Goal: Find specific page/section: Find specific page/section

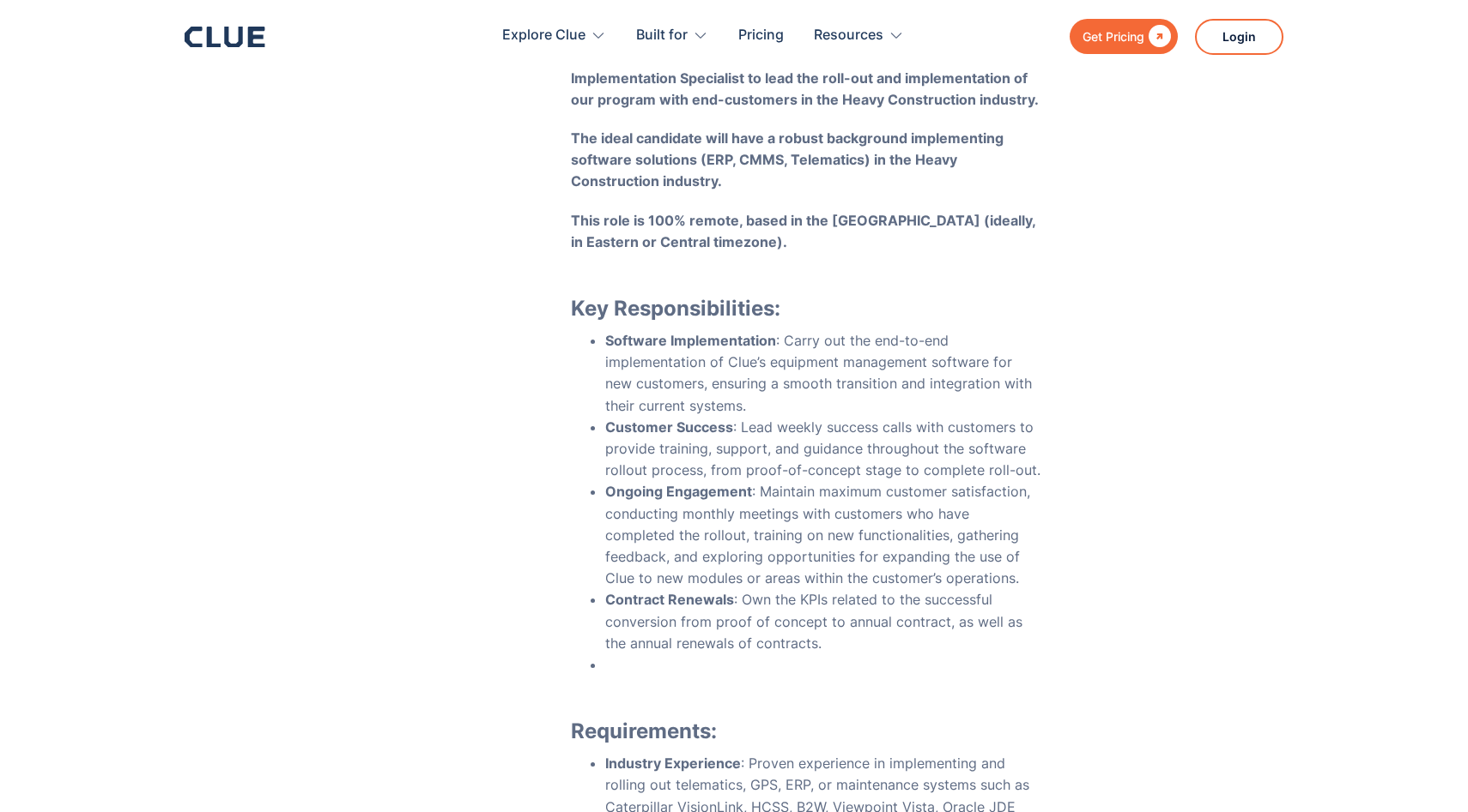
scroll to position [337, 0]
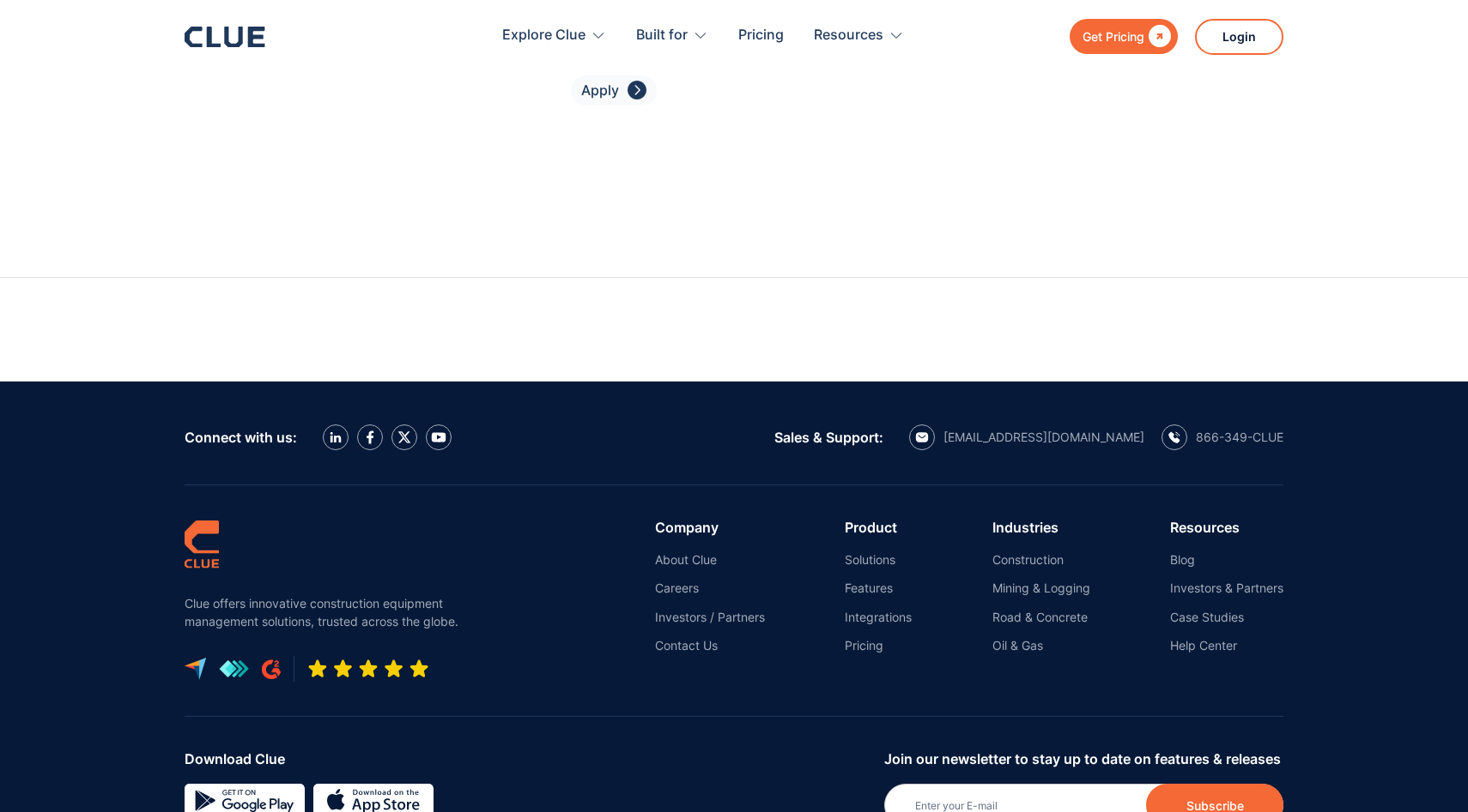
scroll to position [7654, 0]
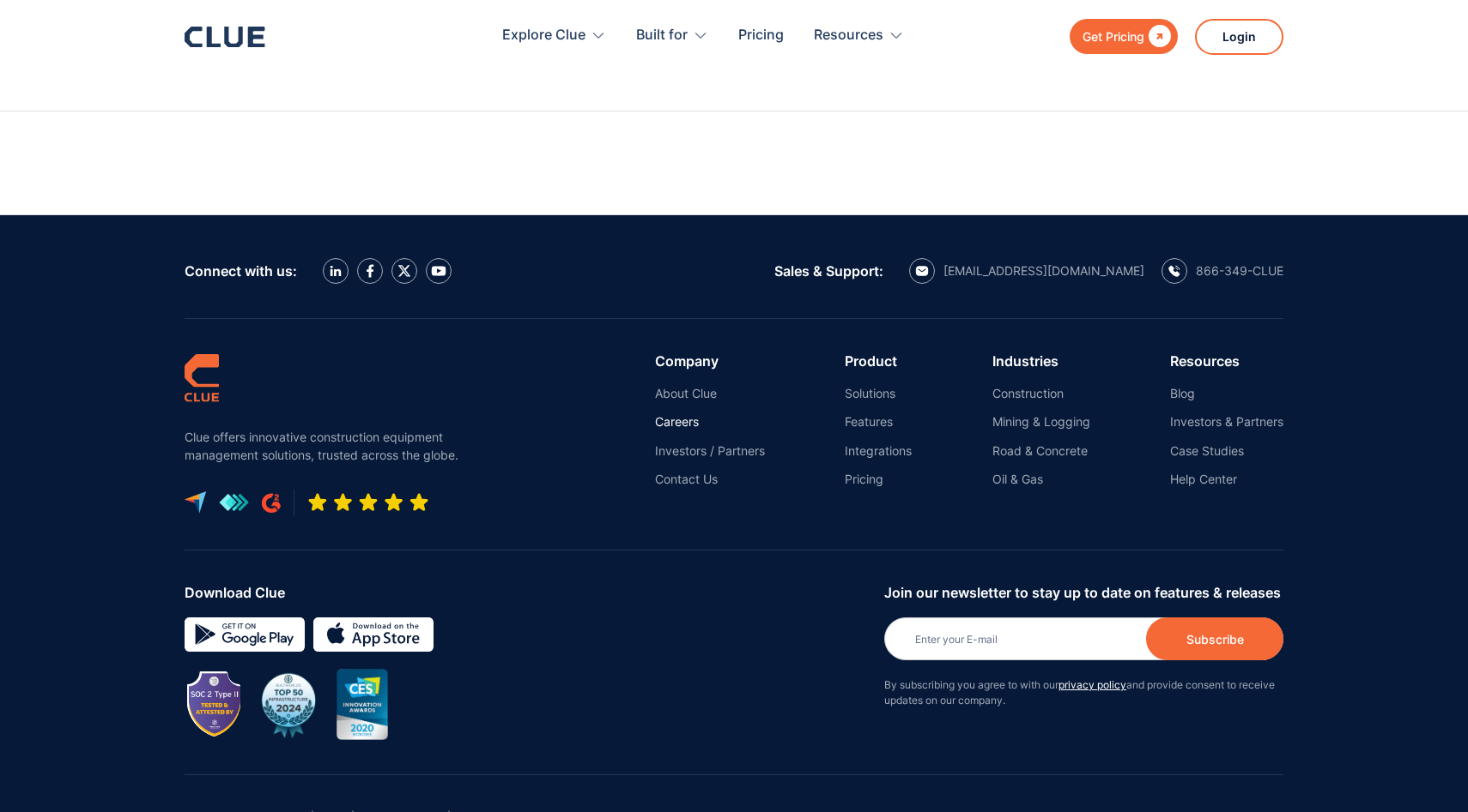
click at [672, 414] on link "Careers" at bounding box center [709, 422] width 110 height 15
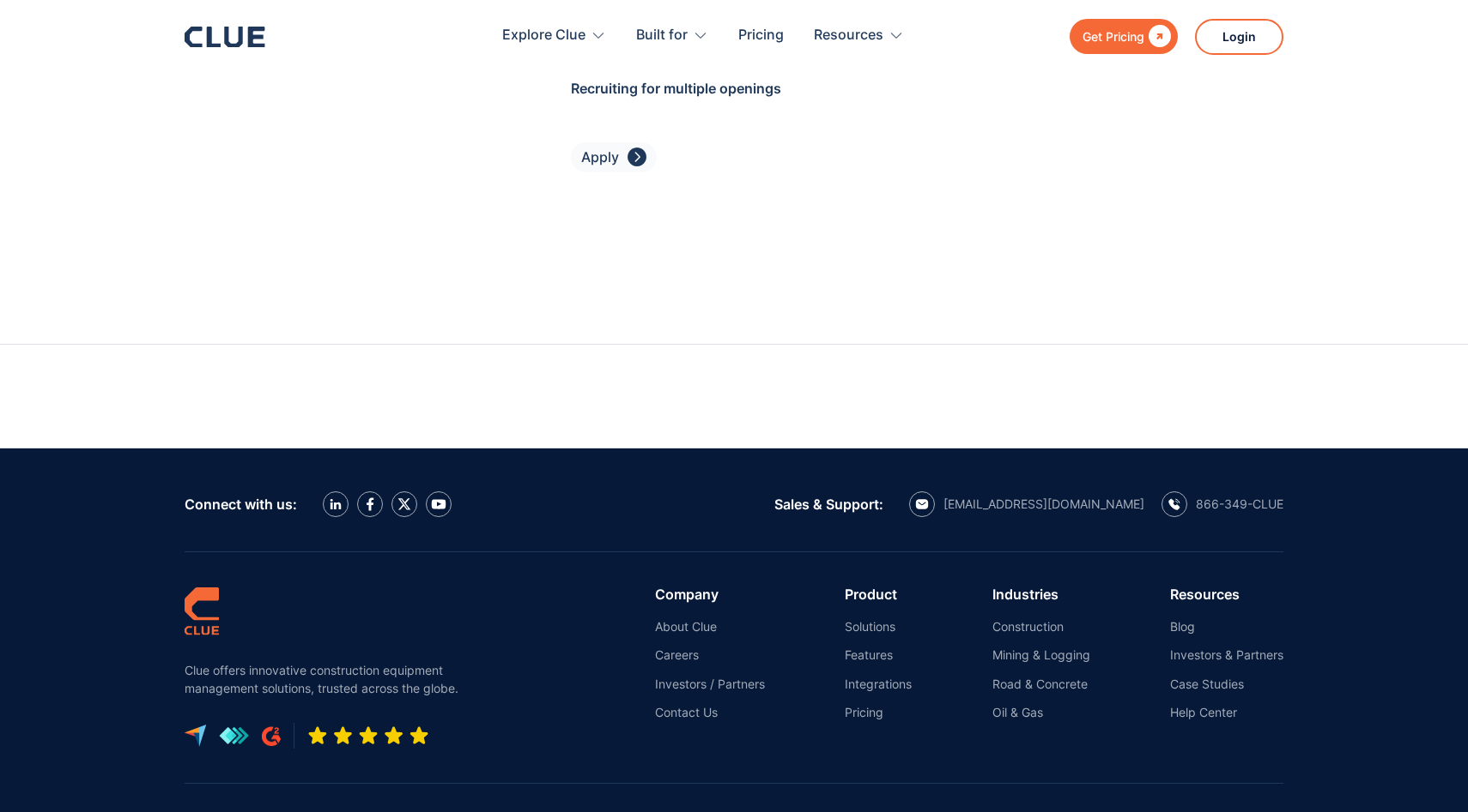
scroll to position [7654, 0]
